Goal: Information Seeking & Learning: Learn about a topic

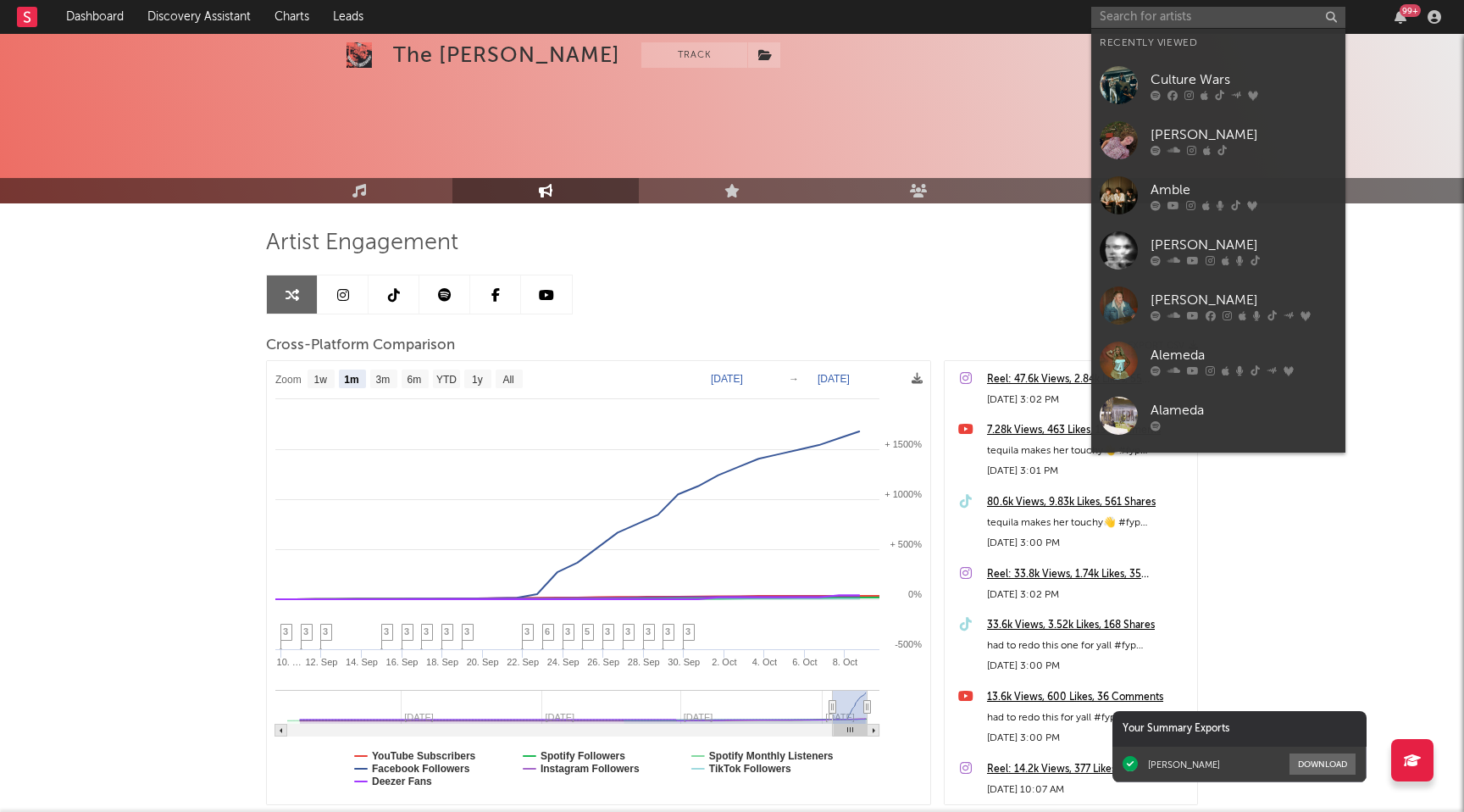
select select "1m"
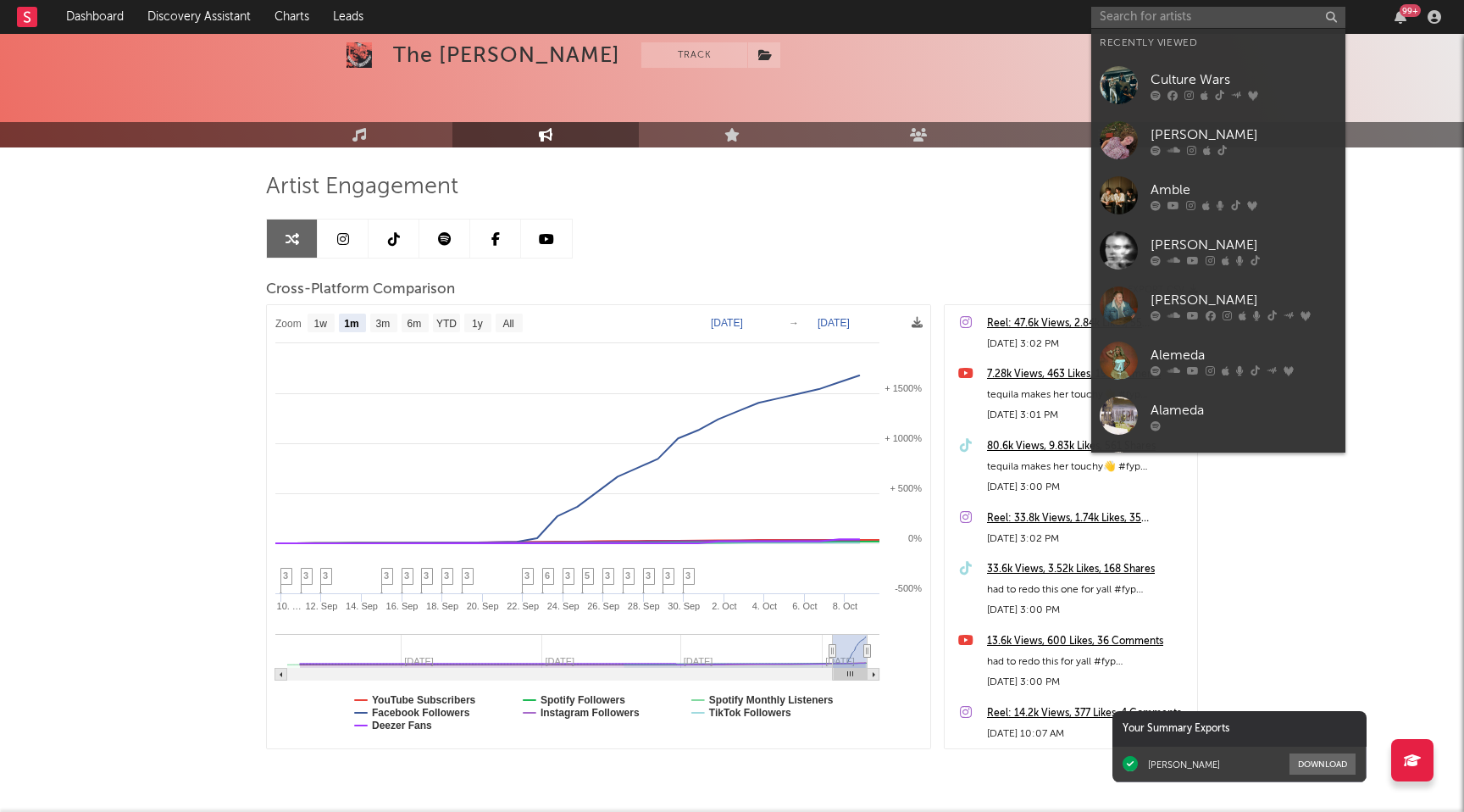
type input ";"
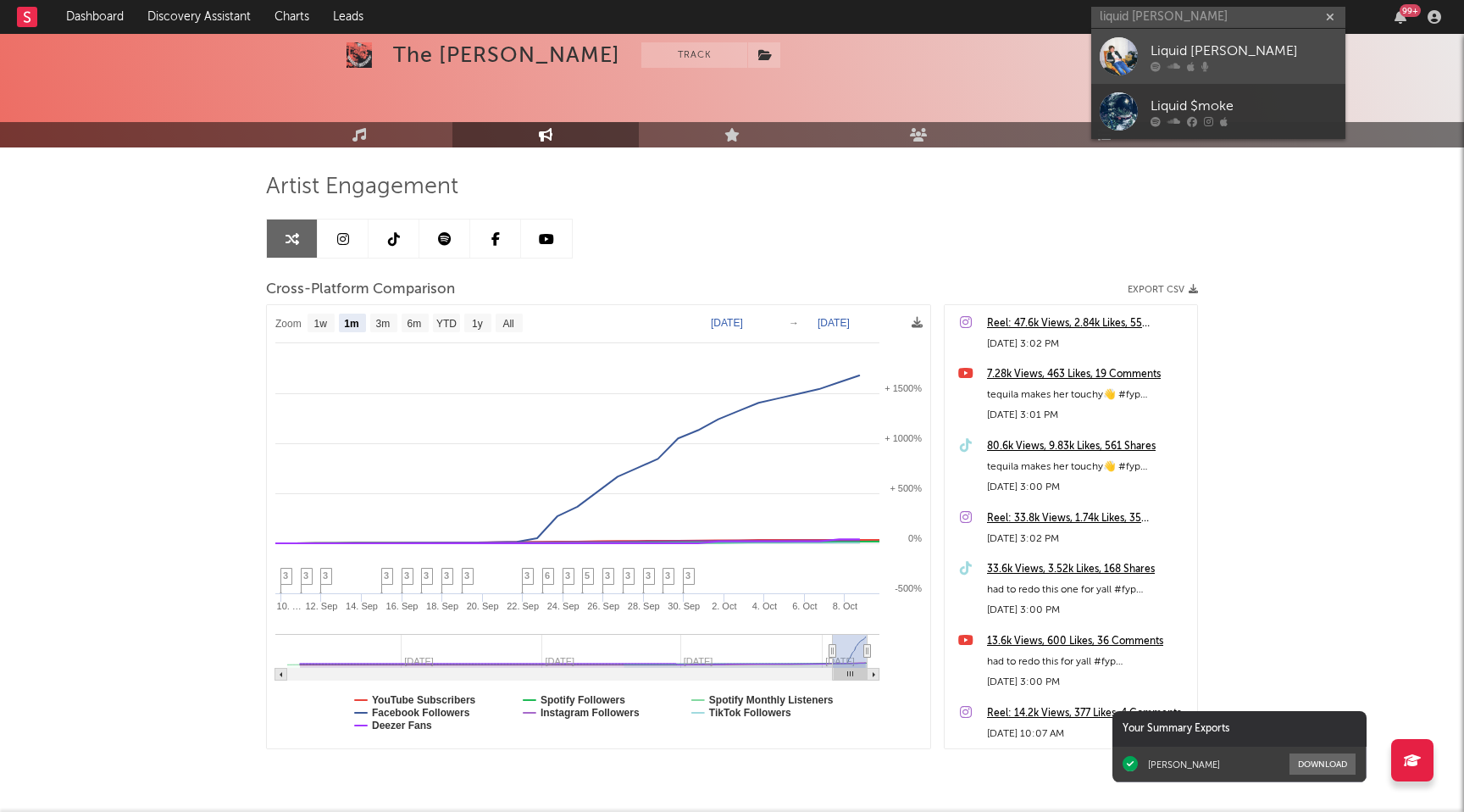
type input "liquid [PERSON_NAME]"
click at [1217, 58] on div "Liquid [PERSON_NAME]" at bounding box center [1243, 50] width 187 height 20
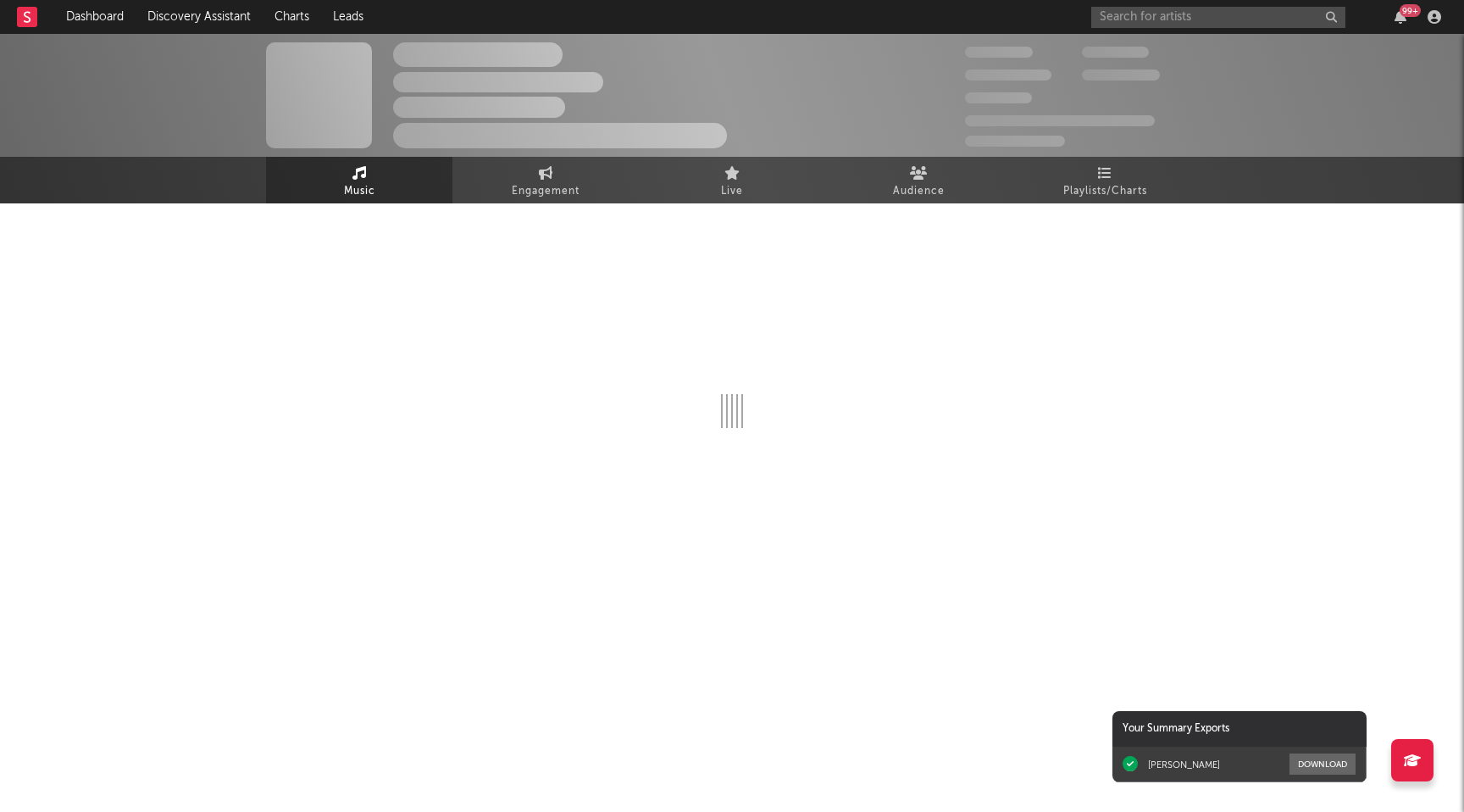
select select "6m"
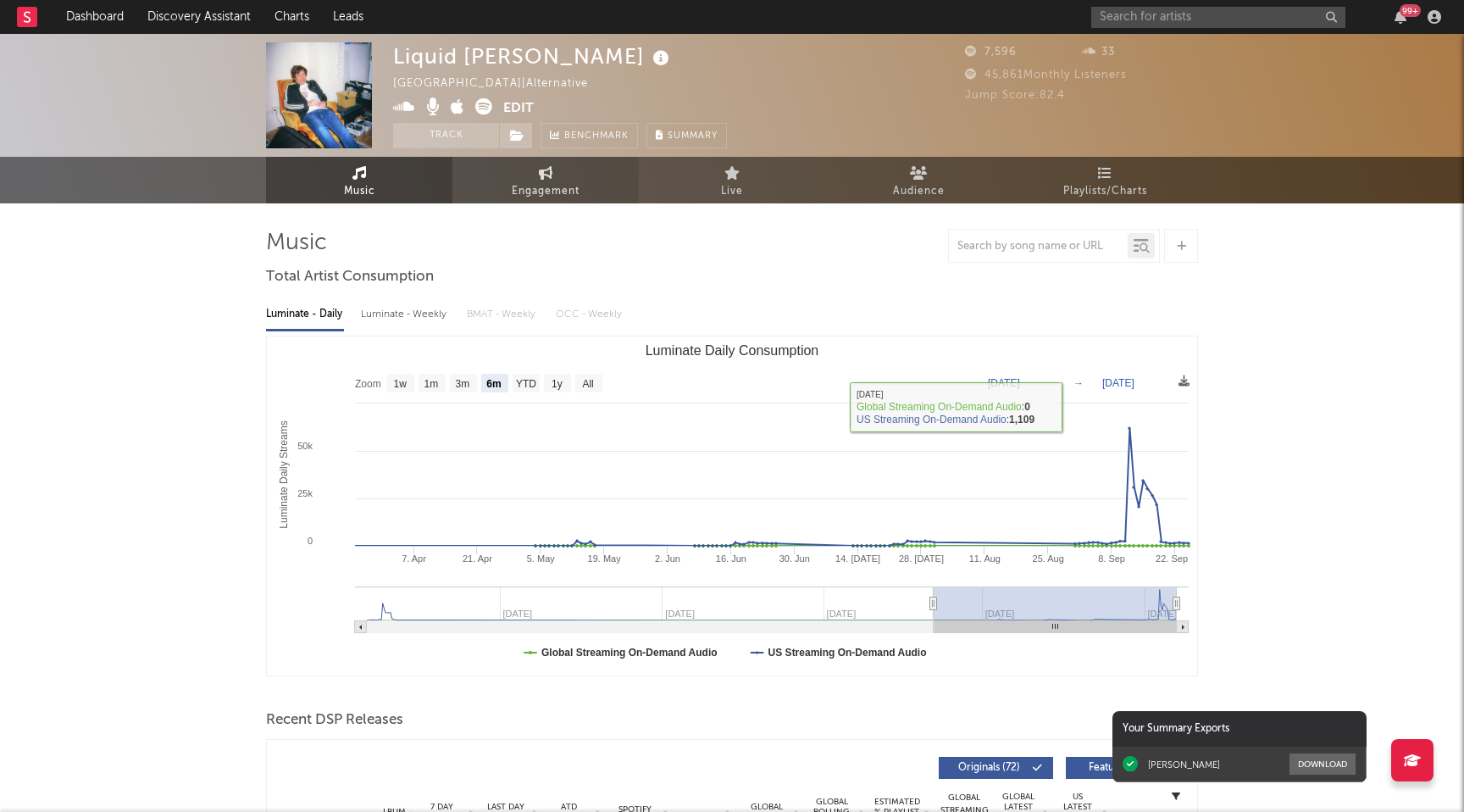
click at [550, 172] on icon at bounding box center [546, 172] width 14 height 13
select select "1w"
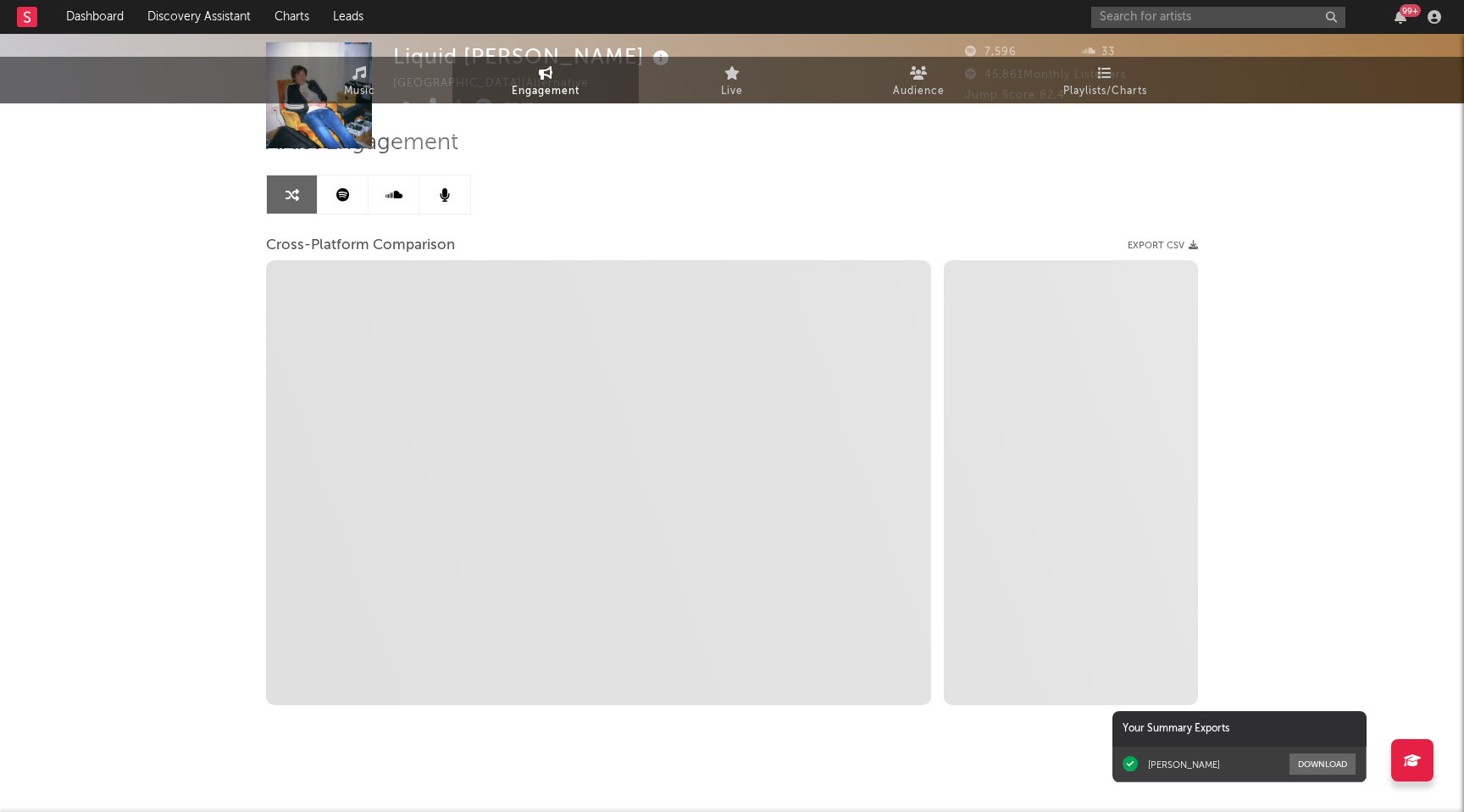
scroll to position [112, 0]
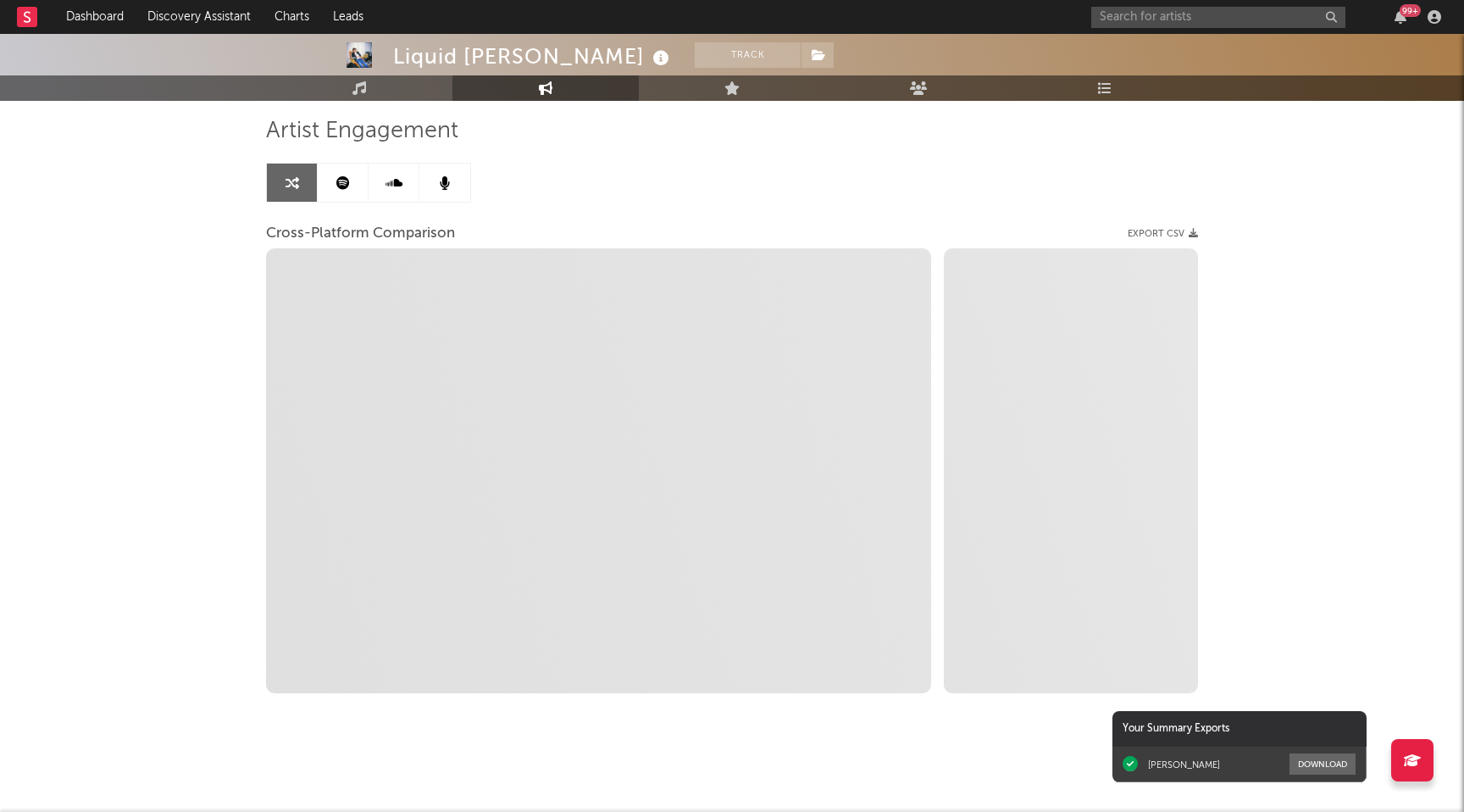
select select "1m"
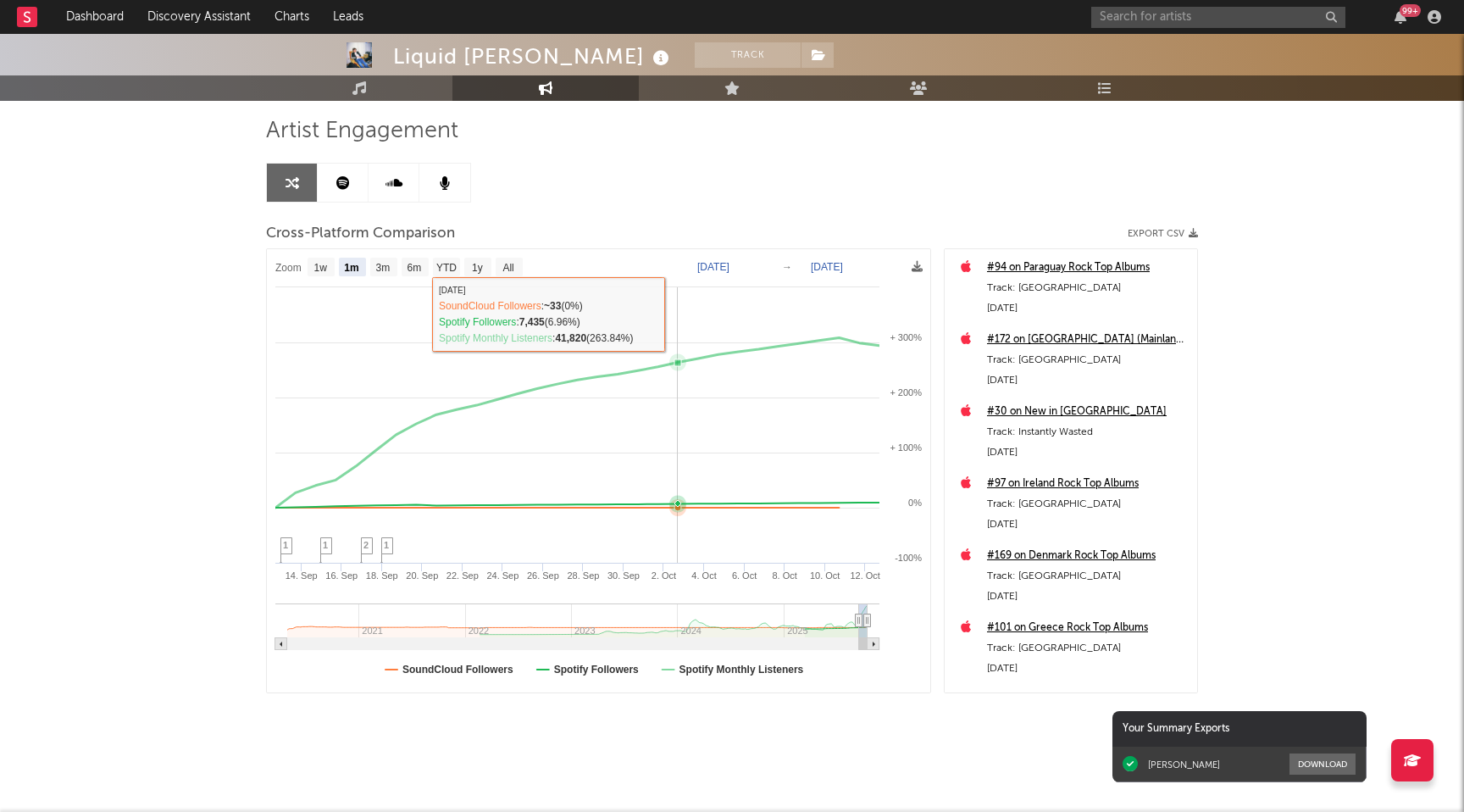
scroll to position [0, 0]
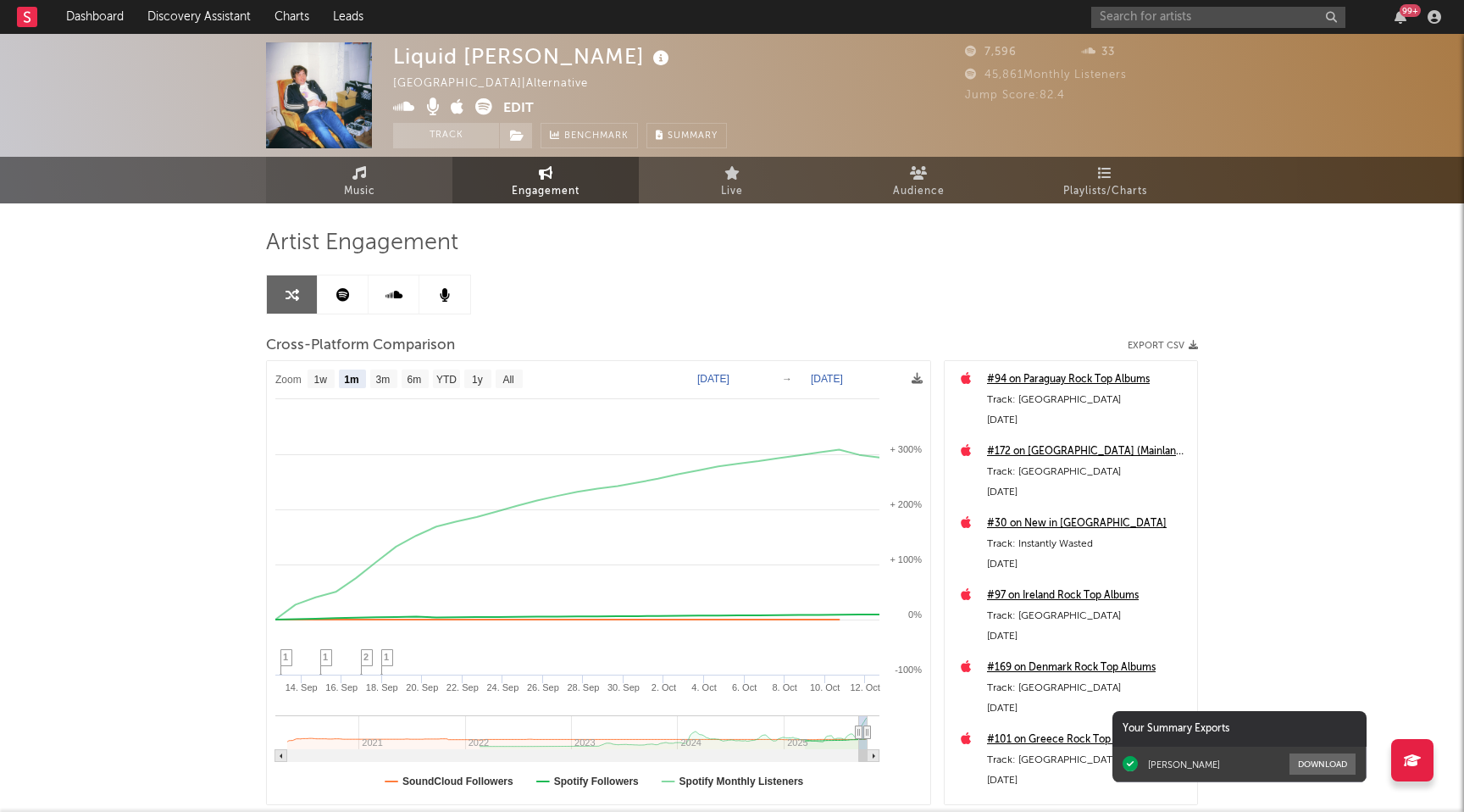
click at [351, 181] on span "Music" at bounding box center [359, 190] width 31 height 20
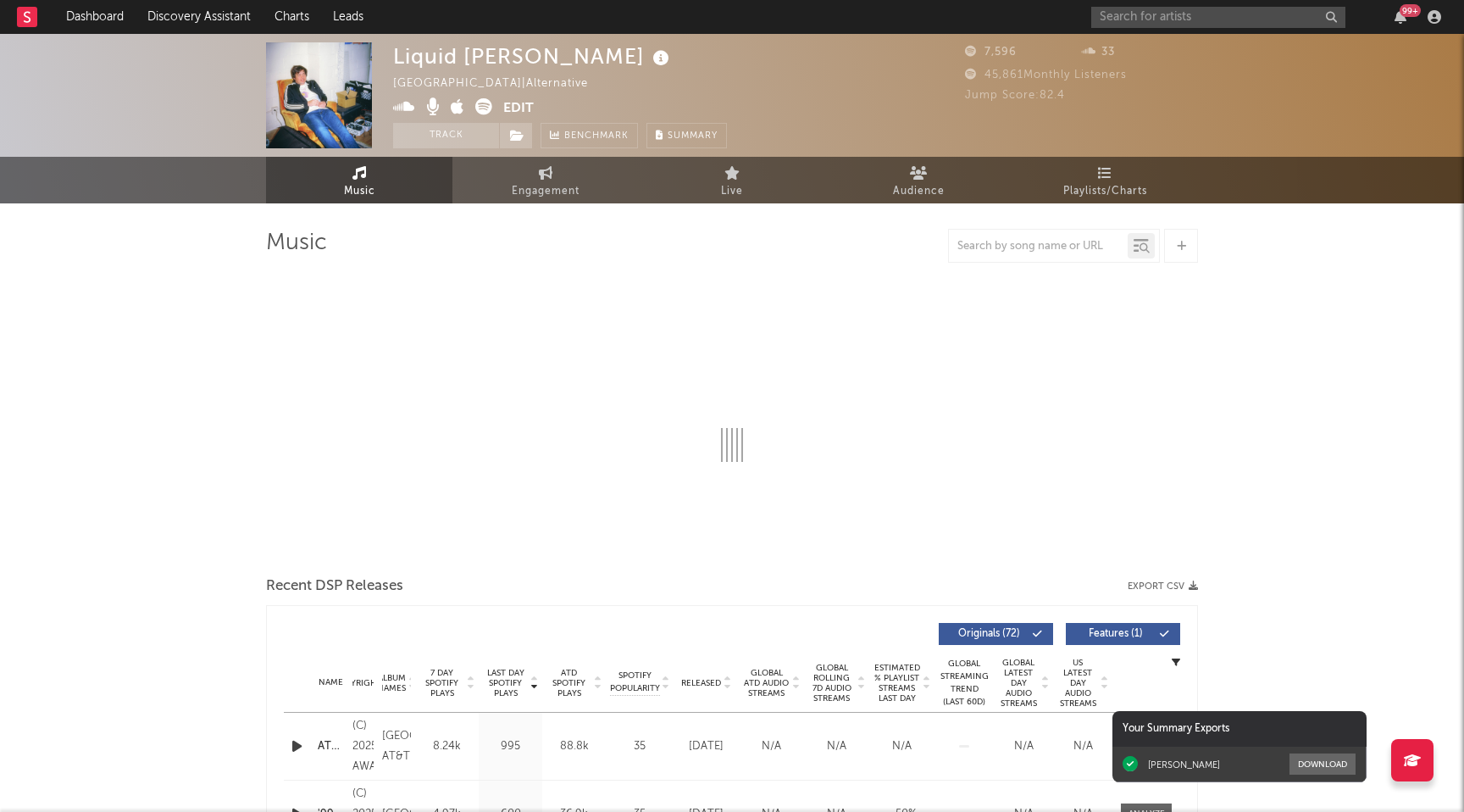
select select "6m"
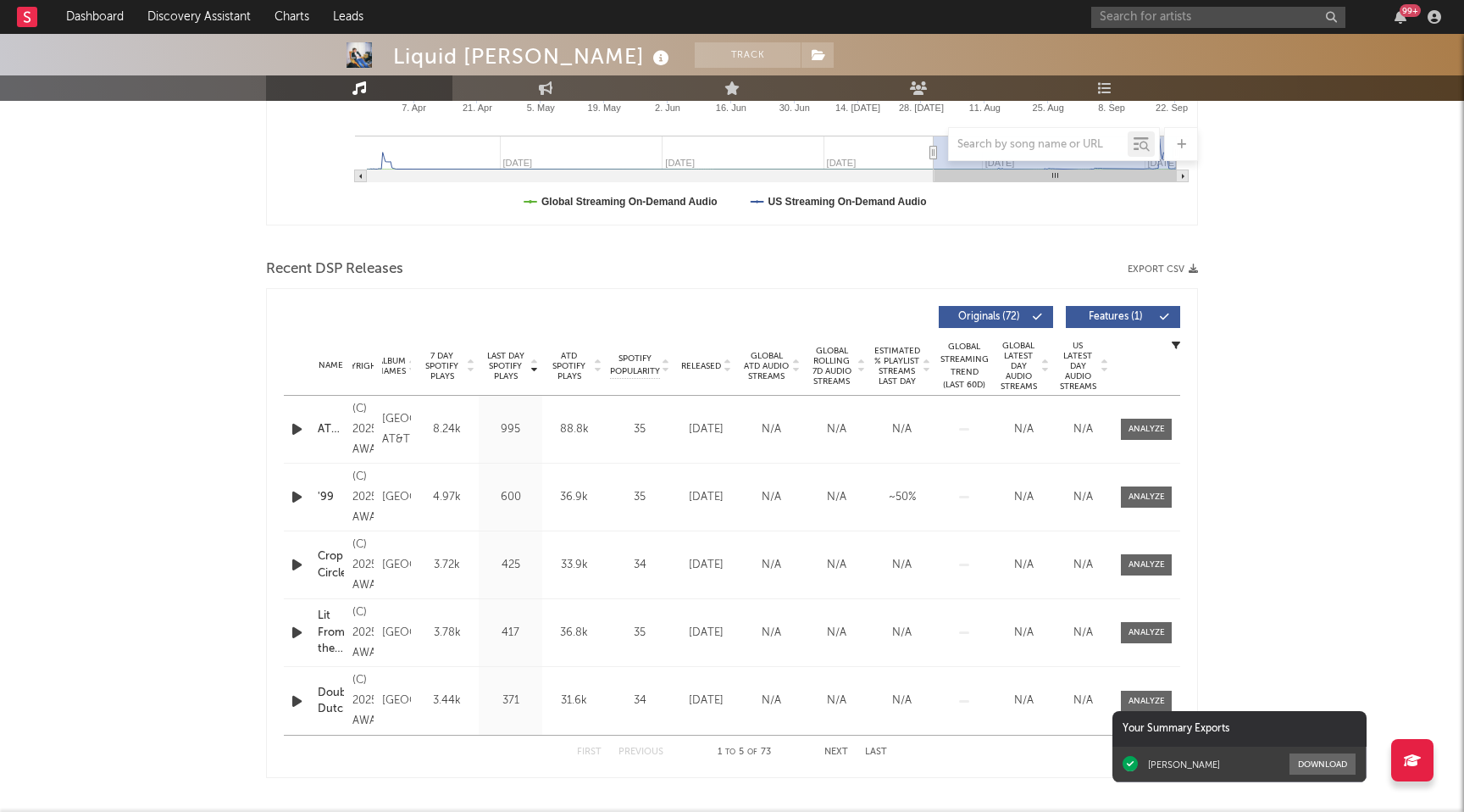
scroll to position [453, 0]
click at [367, 440] on div "(C) 2025 AWAL" at bounding box center [363, 427] width 21 height 61
click at [1130, 432] on div at bounding box center [1147, 426] width 36 height 12
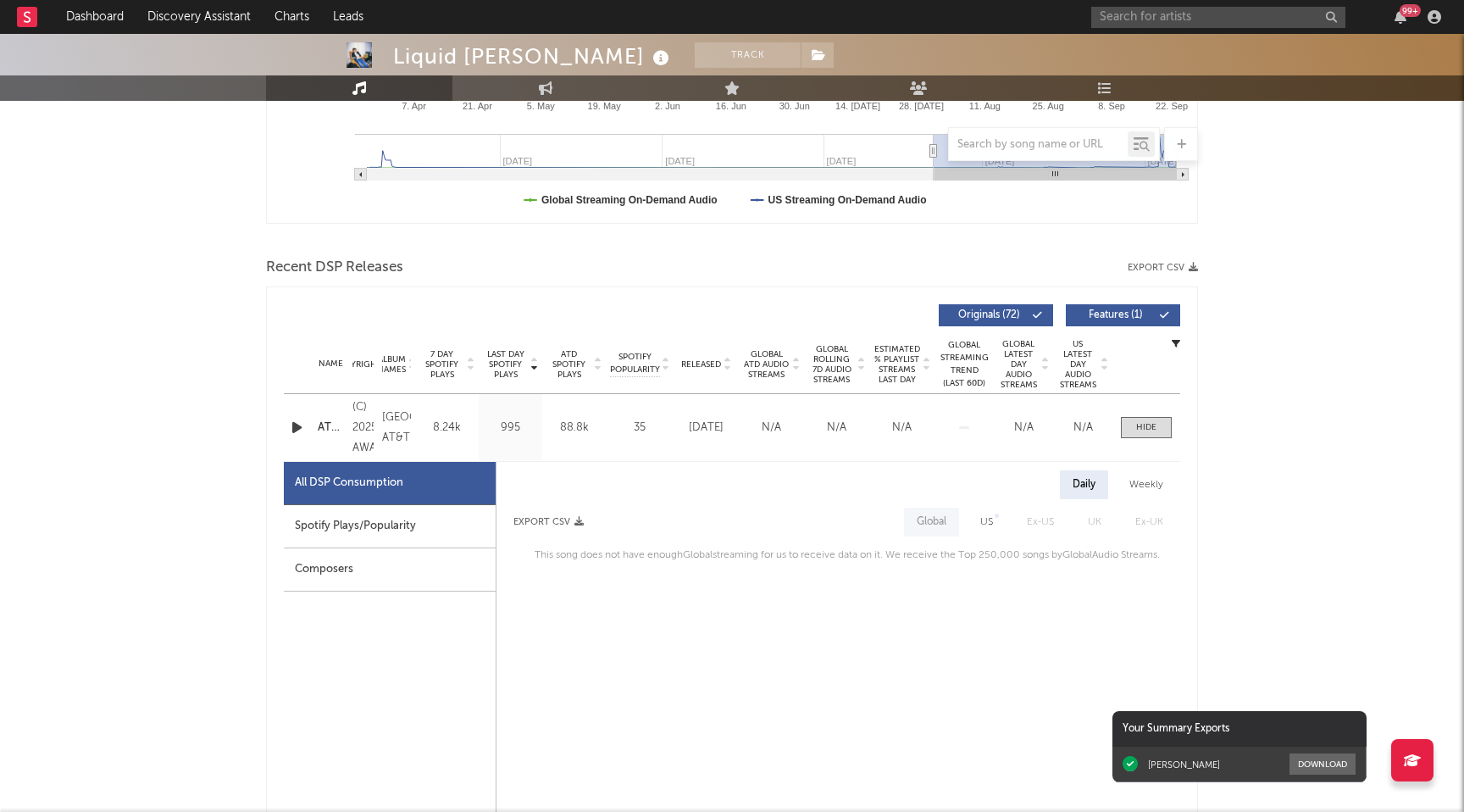
scroll to position [509, 0]
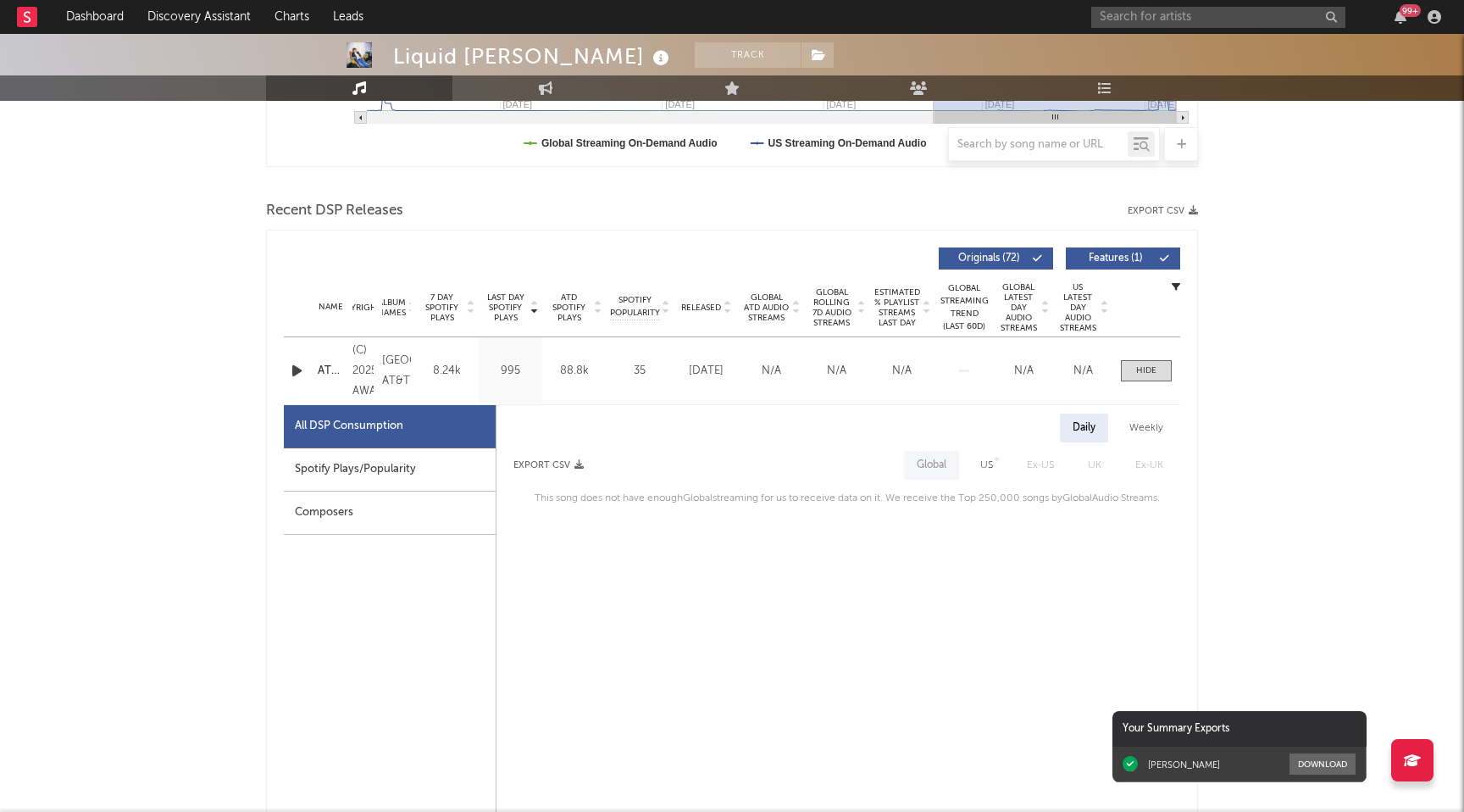
click at [445, 464] on div "Spotify Plays/Popularity" at bounding box center [390, 470] width 212 height 44
select select "1w"
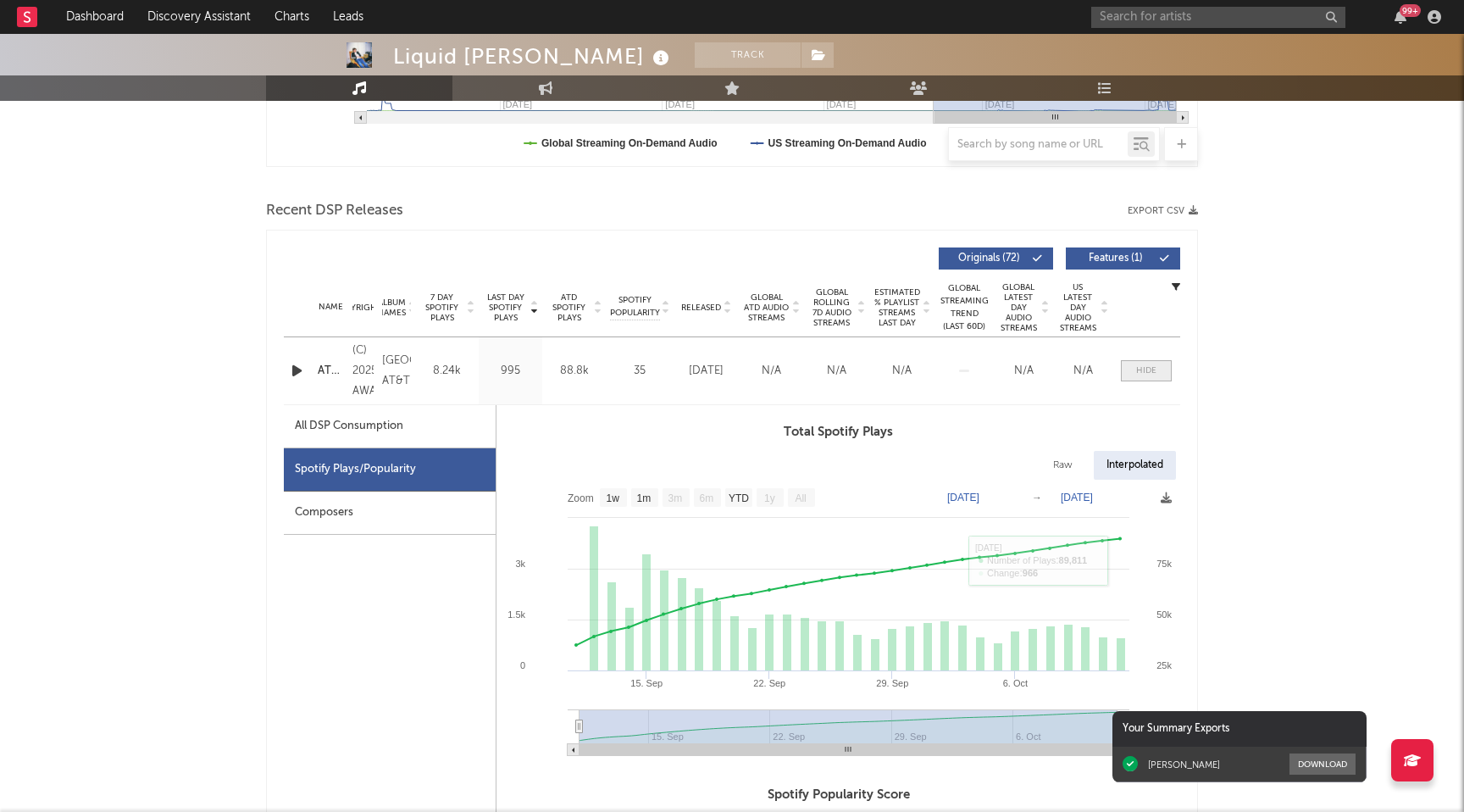
click at [1133, 372] on span at bounding box center [1147, 370] width 51 height 21
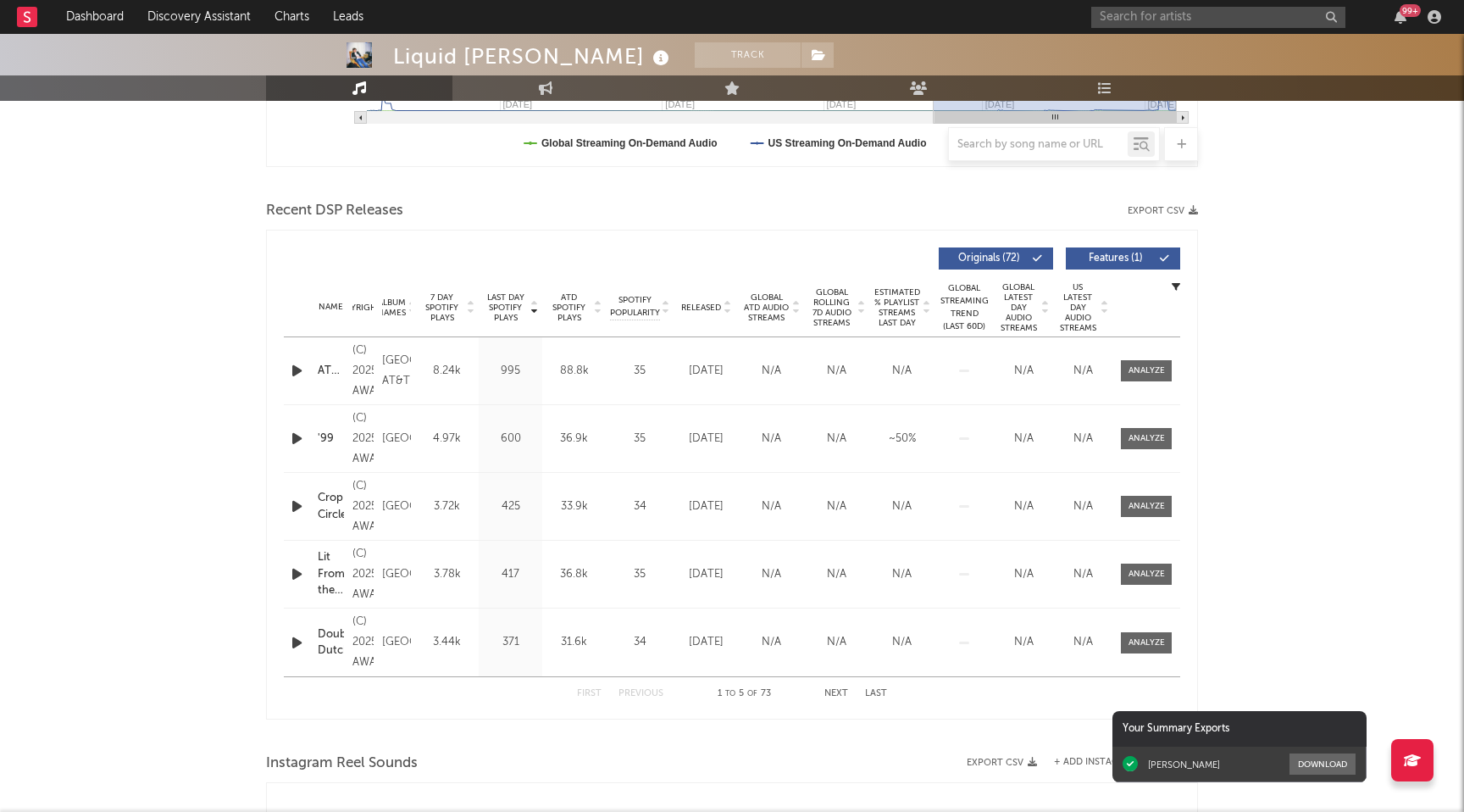
click at [364, 380] on div "(C) 2025 AWAL" at bounding box center [363, 371] width 21 height 61
